Goal: Task Accomplishment & Management: Complete application form

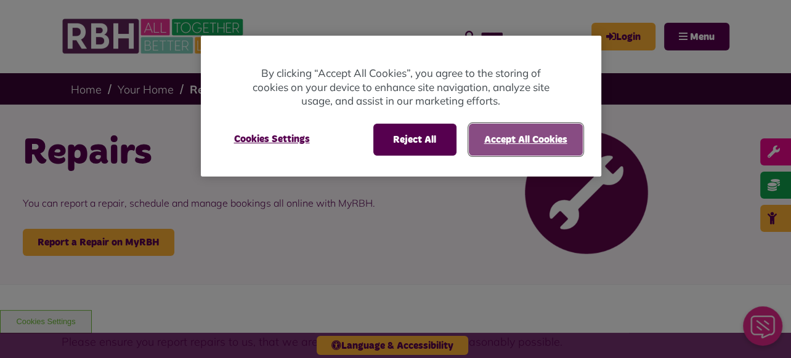
click at [536, 140] on button "Accept All Cookies" at bounding box center [526, 140] width 114 height 32
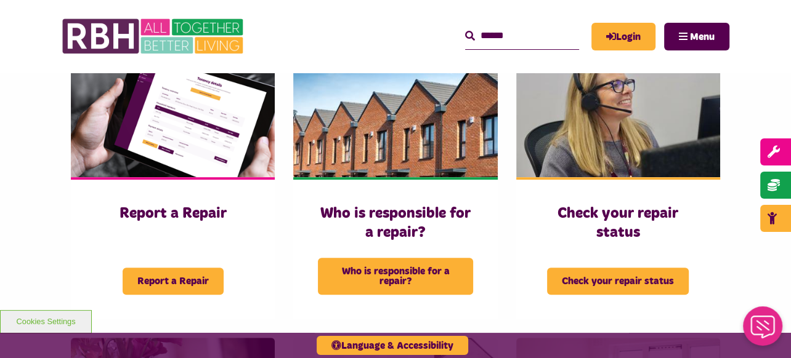
scroll to position [431, 0]
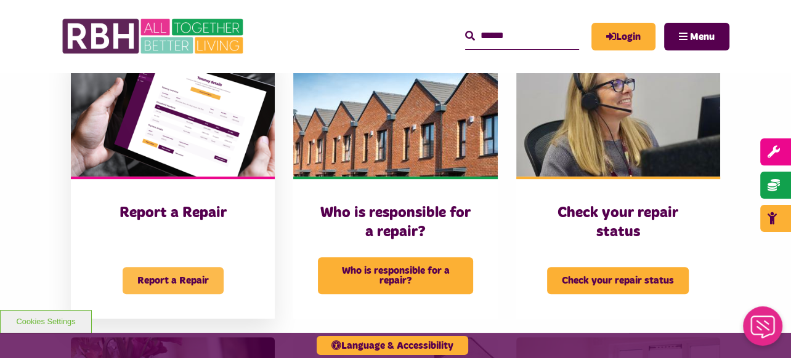
click at [168, 267] on span "Report a Repair" at bounding box center [173, 280] width 101 height 27
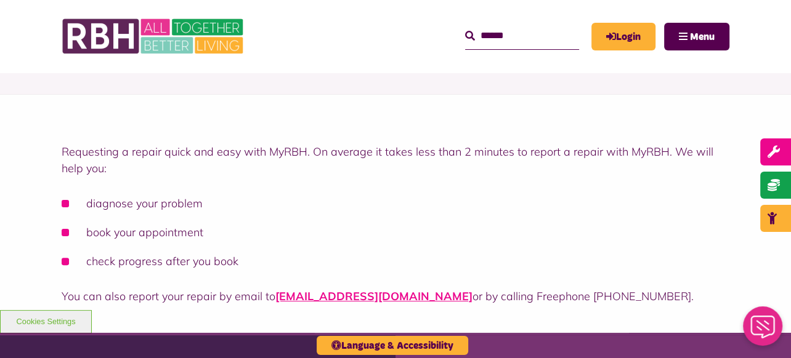
scroll to position [123, 0]
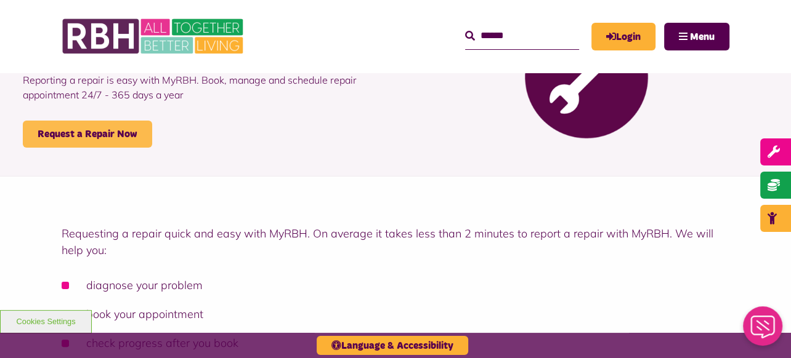
click at [137, 133] on link "Request a Repair Now" at bounding box center [87, 134] width 129 height 27
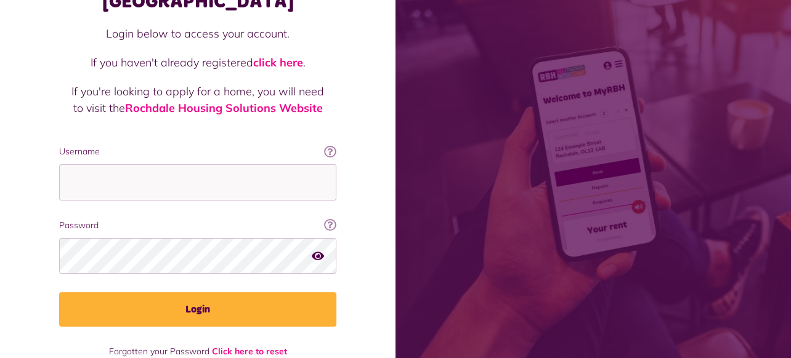
scroll to position [113, 0]
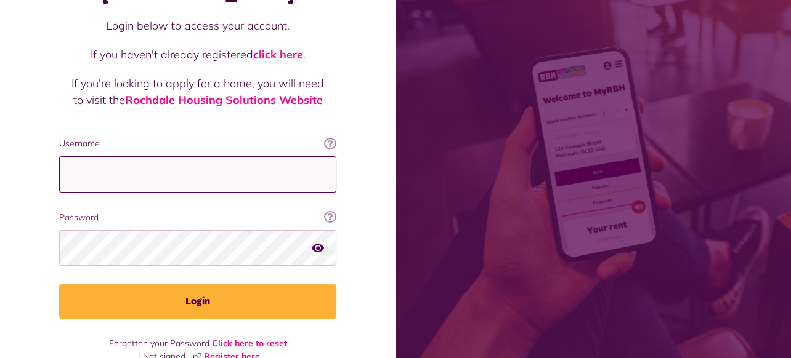
click at [73, 156] on input "Username" at bounding box center [197, 174] width 277 height 36
type input "*******"
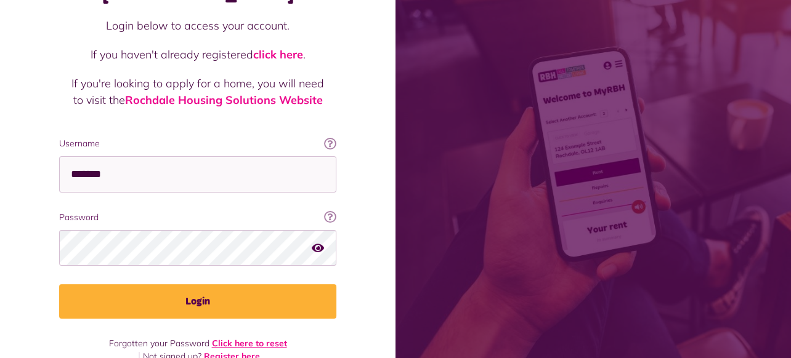
click at [275, 338] on link "Click here to reset" at bounding box center [249, 343] width 75 height 11
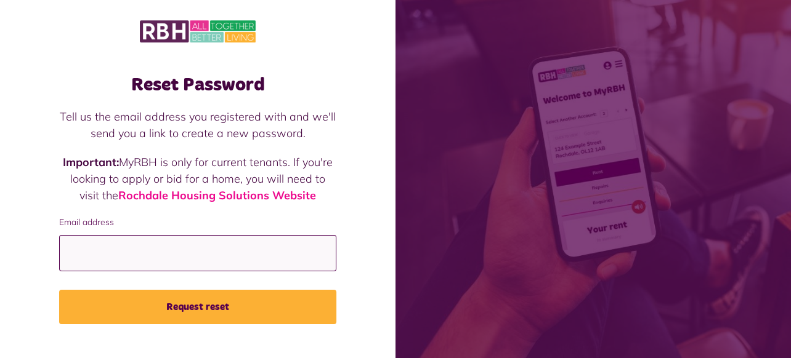
click at [71, 252] on input "Email address" at bounding box center [197, 253] width 277 height 36
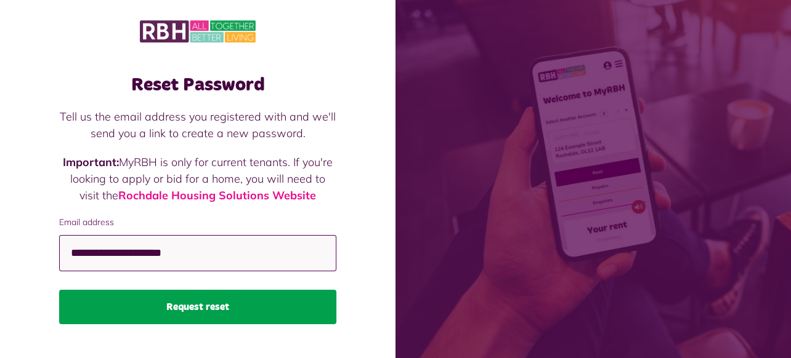
type input "**********"
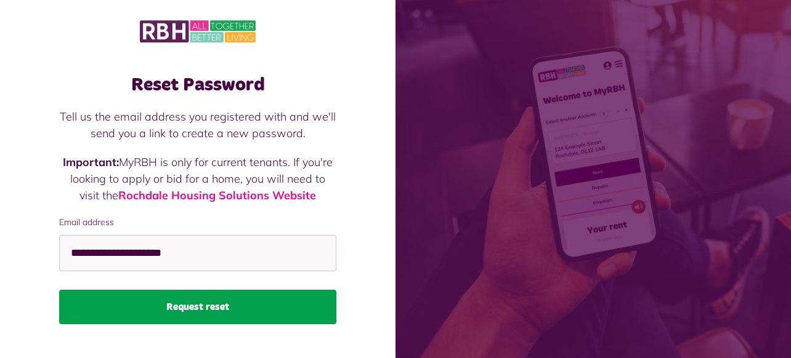
click at [196, 310] on button "Request reset" at bounding box center [197, 307] width 277 height 34
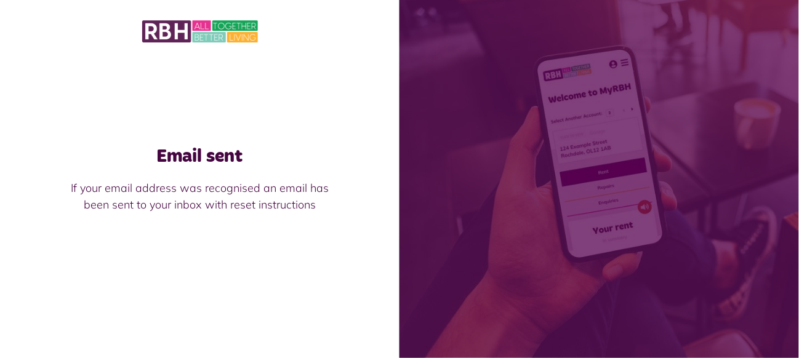
click at [185, 29] on img at bounding box center [200, 31] width 116 height 26
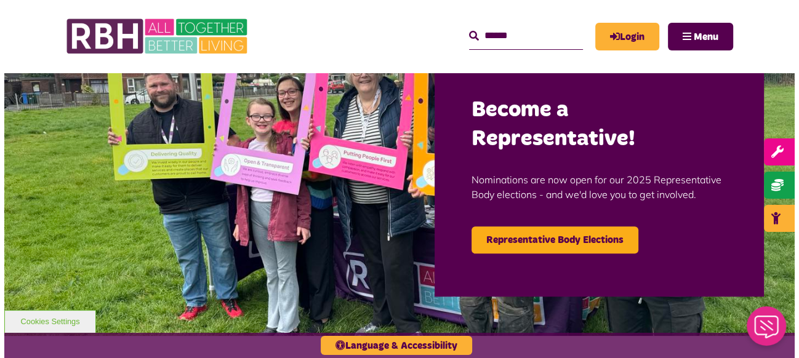
scroll to position [62, 0]
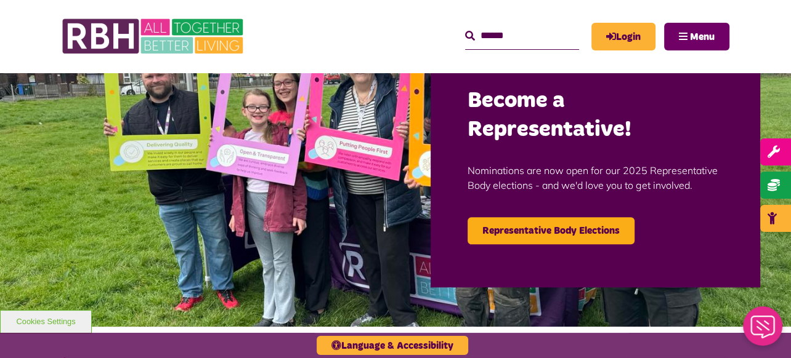
click at [700, 27] on button "Menu" at bounding box center [696, 37] width 65 height 28
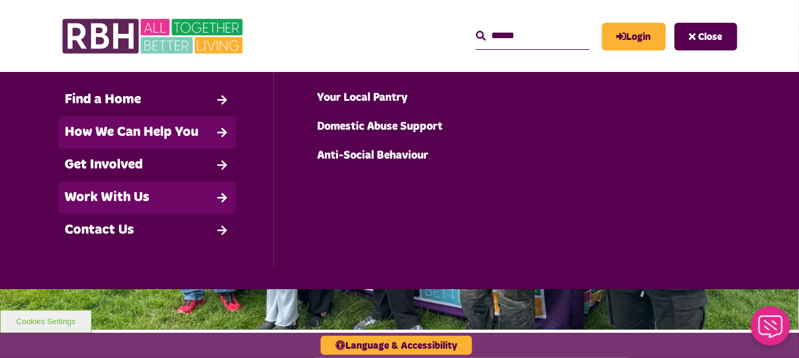
scroll to position [134, 0]
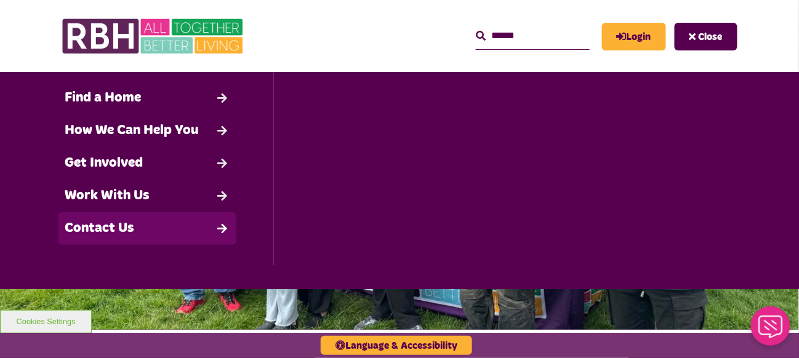
click at [97, 245] on link "Contact Us" at bounding box center [148, 228] width 178 height 33
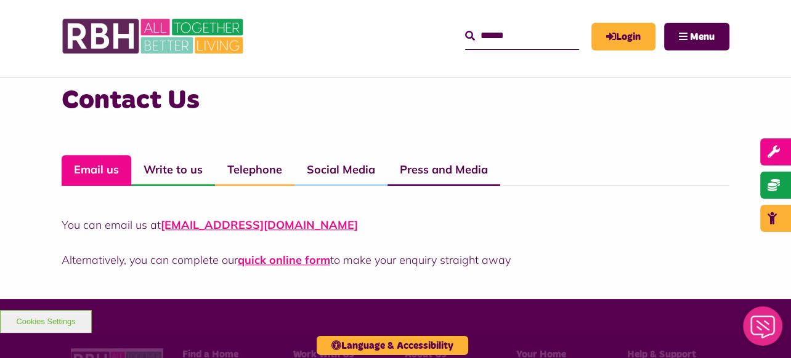
scroll to position [862, 0]
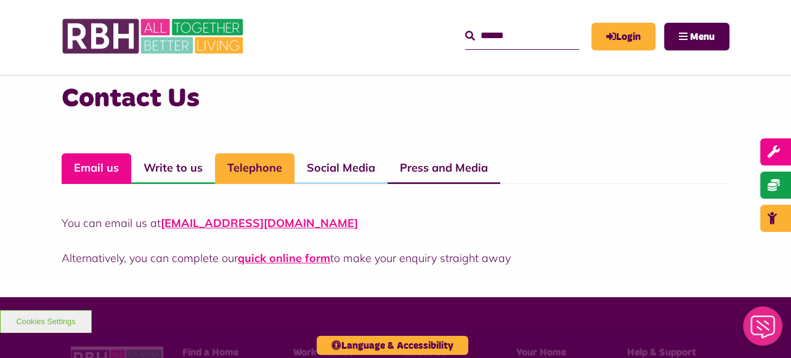
click at [255, 171] on link "Telephone" at bounding box center [254, 168] width 79 height 31
